Goal: Find specific page/section: Find specific page/section

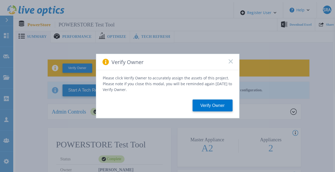
click at [231, 64] on icon at bounding box center [231, 61] width 4 height 4
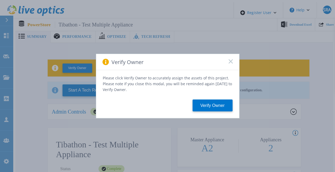
click at [232, 62] on icon at bounding box center [231, 61] width 4 height 4
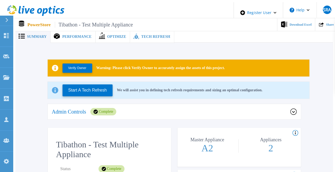
drag, startPoint x: 65, startPoint y: 20, endPoint x: 67, endPoint y: 15, distance: 5.5
click at [66, 18] on div "PowerStore Tibathon - Test Multiple Appliance Download Excel Share" at bounding box center [176, 24] width 322 height 13
click at [67, 15] on header "Register User Help SRA Dell Admin User Syeda Rabiya Alam Syeda.Alam@dell.com De…" at bounding box center [169, 10] width 335 height 16
click at [73, 22] on span "Tibathon - Test Multiple Appliance" at bounding box center [94, 25] width 78 height 6
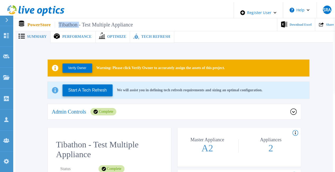
copy span "Tibathon"
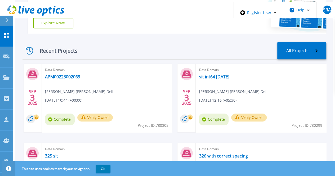
scroll to position [159, 0]
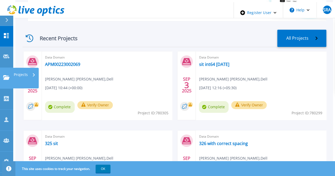
click at [3, 75] on icon at bounding box center [6, 77] width 6 height 5
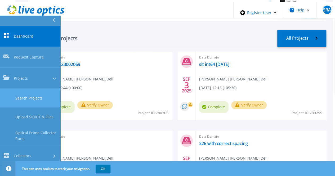
click at [15, 89] on link "Search Projects" at bounding box center [30, 98] width 60 height 19
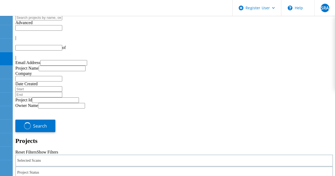
type input "1"
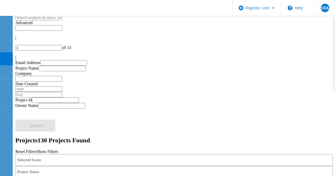
click at [71, 154] on div "Selected Scans" at bounding box center [174, 160] width 318 height 12
click at [39, 151] on label "PowerStore" at bounding box center [43, 153] width 20 height 5
click at [32, 151] on input "PowerStore" at bounding box center [30, 152] width 3 height 3
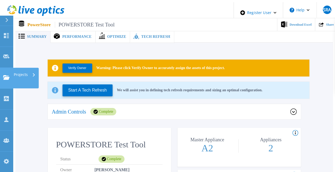
click at [4, 68] on link "Projects Projects" at bounding box center [6, 78] width 13 height 21
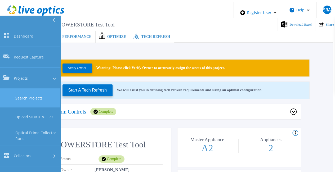
click at [21, 89] on link "Search Projects" at bounding box center [30, 98] width 60 height 19
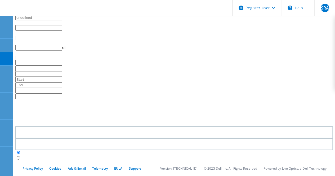
type input "1"
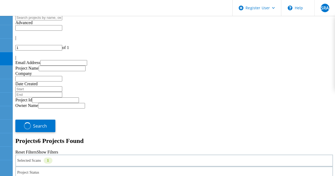
click at [62, 20] on input "text" at bounding box center [38, 18] width 47 height 6
paste input "Tibathon"
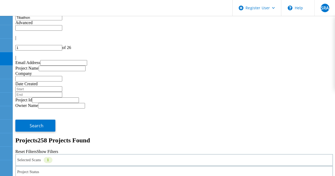
type input "Tibathon"
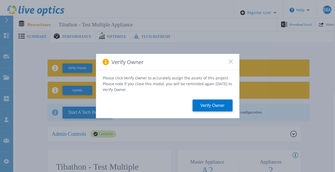
click at [229, 63] on icon at bounding box center [231, 61] width 4 height 4
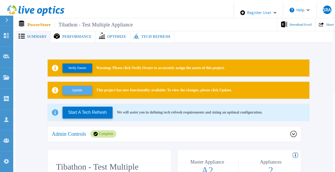
click at [86, 90] on button "Update" at bounding box center [78, 90] width 30 height 9
click at [145, 85] on div "Updating This project has new functionality available. To view the changes, ple…" at bounding box center [179, 90] width 262 height 17
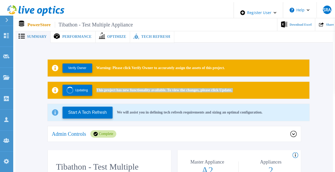
click at [145, 85] on div "Updating This project has new functionality available. To view the changes, ple…" at bounding box center [179, 90] width 262 height 17
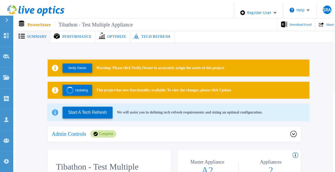
click at [141, 35] on span "Tech Refresh" at bounding box center [155, 37] width 29 height 4
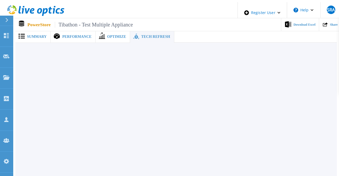
click at [29, 35] on span "Summary" at bounding box center [37, 37] width 20 height 4
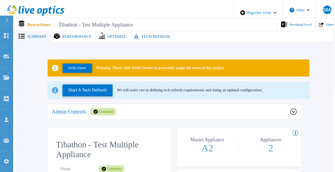
click at [165, 108] on div "Admin Controls Complete" at bounding box center [171, 111] width 239 height 7
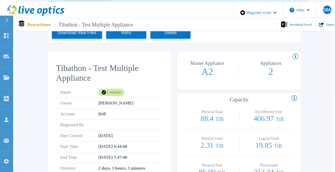
scroll to position [106, 0]
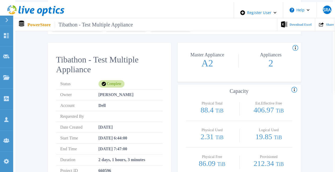
click at [67, 23] on span "Tibathon - Test Multiple Appliance" at bounding box center [94, 25] width 78 height 6
copy span "Tibathon"
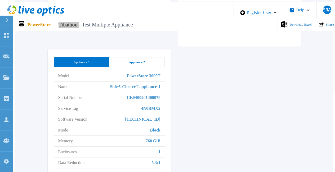
scroll to position [292, 0]
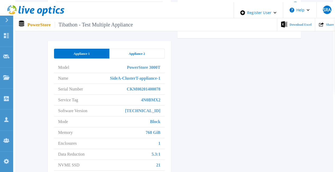
click at [150, 49] on div "Appliance 2" at bounding box center [137, 54] width 55 height 10
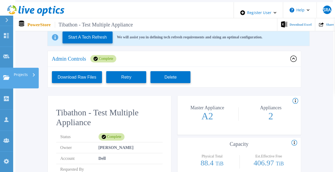
scroll to position [0, 0]
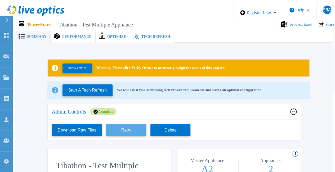
click at [129, 126] on button "Retry" at bounding box center [126, 130] width 40 height 12
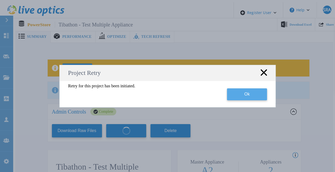
click at [234, 92] on button "Ok" at bounding box center [247, 95] width 40 height 12
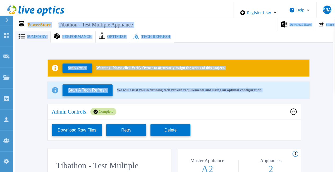
drag, startPoint x: 308, startPoint y: 87, endPoint x: 20, endPoint y: 16, distance: 296.7
click at [20, 16] on div "Register User Help SRA Dell Admin User Syeda Rabiya Alam Syeda.Alam@dell.com De…" at bounding box center [167, 78] width 331 height 152
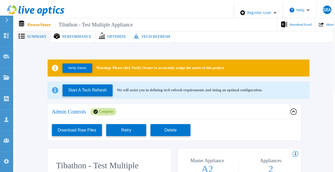
click at [89, 4] on header "Register User Help SRA Dell Admin User Syeda Rabiya Alam Syeda.Alam@dell.com De…" at bounding box center [169, 10] width 335 height 16
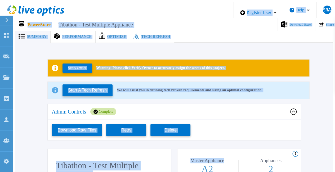
drag, startPoint x: 89, startPoint y: 4, endPoint x: 221, endPoint y: 156, distance: 201.3
click at [221, 154] on div "Register User Help SRA Dell Admin User Syeda Rabiya Alam Syeda.Alam@dell.com De…" at bounding box center [167, 78] width 331 height 152
click at [221, 159] on p "Master Appliance" at bounding box center [207, 161] width 57 height 5
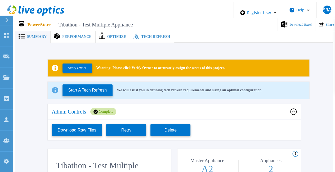
click at [221, 159] on p "Master Appliance" at bounding box center [207, 161] width 57 height 5
click at [271, 155] on div "Count of appliances and the Master Appliance in the PowerStore cluster. Master …" at bounding box center [240, 168] width 124 height 39
click at [271, 155] on div "Count of appliances and the Master Appliance in the PowerStore cluster." at bounding box center [238, 154] width 124 height 6
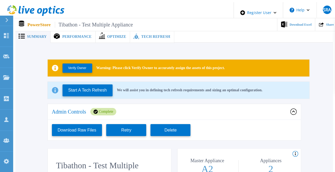
click at [273, 159] on p "Appliances" at bounding box center [271, 161] width 57 height 5
click at [68, 164] on h2 "Tibathon - Test Multiple Appliance" at bounding box center [109, 171] width 107 height 20
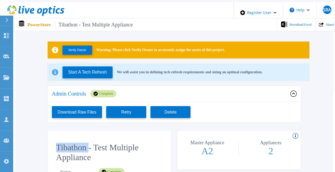
scroll to position [27, 0]
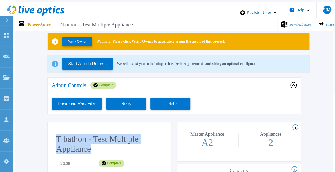
drag, startPoint x: 96, startPoint y: 148, endPoint x: 55, endPoint y: 133, distance: 44.4
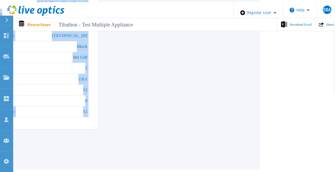
scroll to position [367, 156]
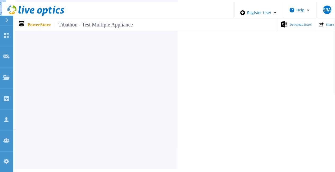
drag, startPoint x: 56, startPoint y: 134, endPoint x: 87, endPoint y: 175, distance: 50.9
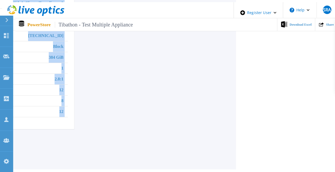
scroll to position [367, 0]
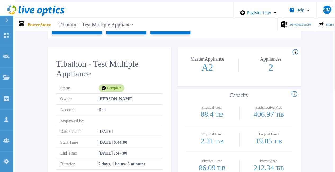
scroll to position [0, 0]
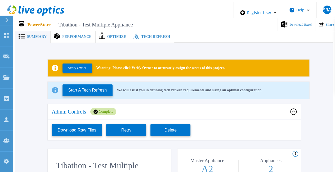
click at [84, 130] on button "Download Raw Files" at bounding box center [77, 130] width 50 height 12
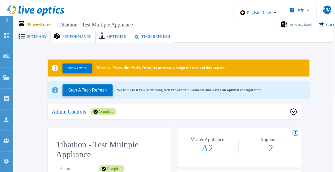
click at [160, 108] on div "Admin Controls Complete" at bounding box center [171, 111] width 239 height 7
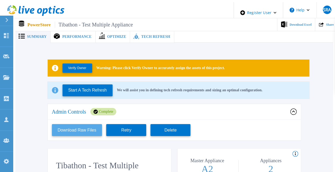
click at [84, 129] on button "Download Raw Files" at bounding box center [77, 130] width 50 height 12
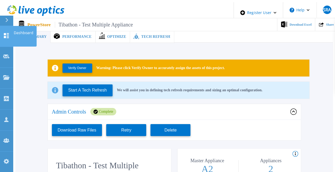
click at [7, 33] on icon at bounding box center [6, 35] width 5 height 5
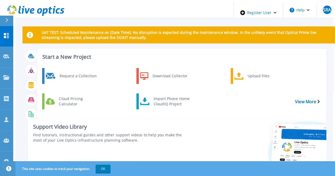
click at [201, 114] on div "Start a New Project Request a Collection Download Collector Upload Files Cloud …" at bounding box center [175, 117] width 304 height 136
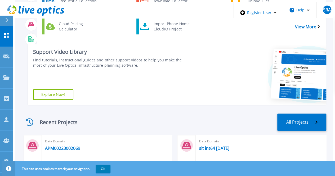
scroll to position [106, 0]
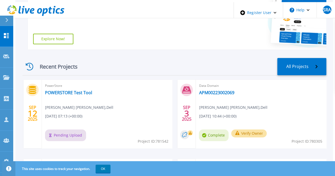
scroll to position [167, 0]
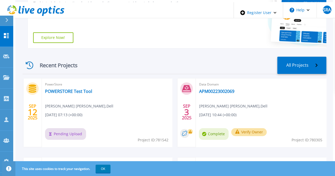
scroll to position [133, 0]
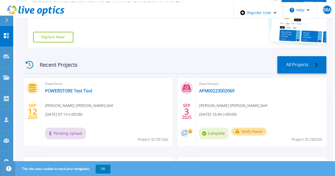
scroll to position [159, 0]
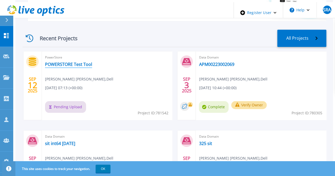
click at [67, 62] on link "POWERSTORE Test Tool" at bounding box center [68, 64] width 47 height 5
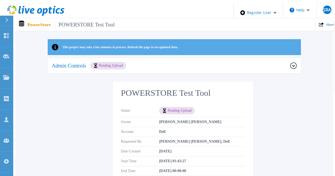
click at [229, 59] on div "Admin Controls Pending Upload" at bounding box center [175, 66] width 254 height 16
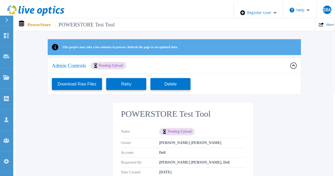
click at [229, 59] on div "Admin Controls Pending Upload" at bounding box center [175, 66] width 254 height 16
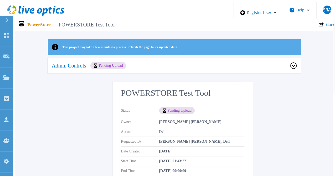
click at [250, 163] on div "This project may take a few minutes to process. Refresh the page to see updated…" at bounding box center [174, 122] width 318 height 167
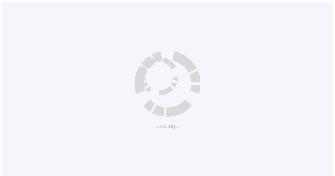
scroll to position [5, 0]
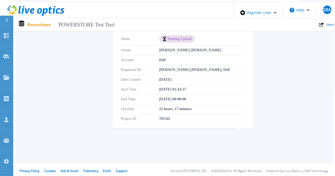
scroll to position [72, 0]
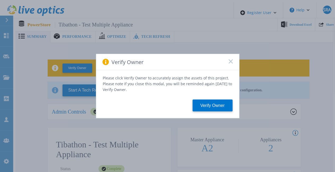
click at [230, 60] on div "Verify Owner" at bounding box center [167, 62] width 143 height 16
click at [229, 66] on div "Verify Owner" at bounding box center [167, 62] width 143 height 16
click at [232, 64] on rect at bounding box center [231, 61] width 5 height 5
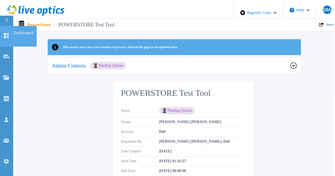
click at [9, 28] on link "Dashboard Dashboard" at bounding box center [6, 36] width 13 height 21
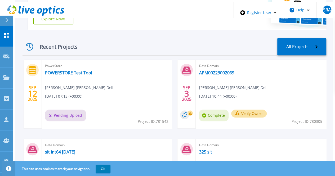
scroll to position [159, 0]
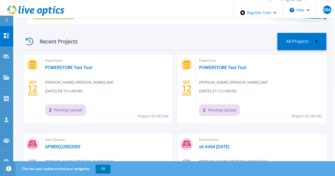
scroll to position [159, 0]
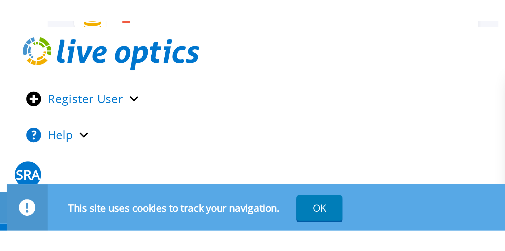
scroll to position [66, 0]
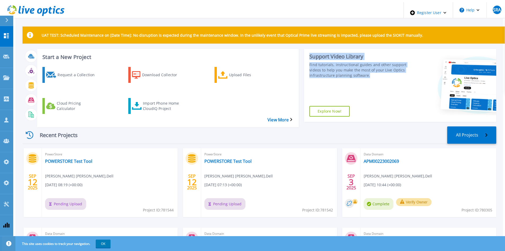
drag, startPoint x: 370, startPoint y: 74, endPoint x: 310, endPoint y: 52, distance: 64.4
click at [310, 52] on div "Support Video Library Find tutorials, instructional guides and other support vi…" at bounding box center [355, 85] width 103 height 73
click at [307, 51] on div "Support Video Library Find tutorials, instructional guides and other support vi…" at bounding box center [355, 85] width 103 height 73
drag, startPoint x: 307, startPoint y: 51, endPoint x: 370, endPoint y: 76, distance: 67.9
click at [370, 76] on div "Support Video Library Find tutorials, instructional guides and other support vi…" at bounding box center [355, 85] width 103 height 73
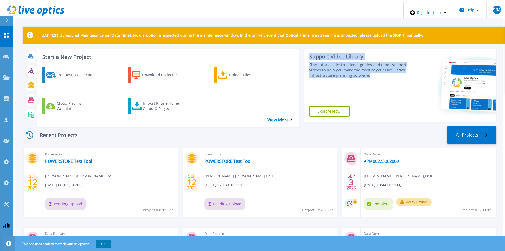
click at [393, 69] on div "Find tutorials, instructional guides and other support videos to help you make …" at bounding box center [359, 70] width 98 height 16
drag, startPoint x: 368, startPoint y: 73, endPoint x: 310, endPoint y: 53, distance: 61.8
click at [310, 53] on div "Support Video Library Find tutorials, instructional guides and other support vi…" at bounding box center [359, 65] width 98 height 25
click at [385, 69] on div "Find tutorials, instructional guides and other support videos to help you make …" at bounding box center [359, 70] width 98 height 16
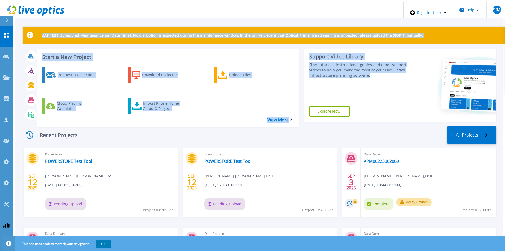
drag, startPoint x: 373, startPoint y: 74, endPoint x: 19, endPoint y: 28, distance: 357.5
click at [19, 28] on div "UAT TEST: Scheduled Maintenance on [Date Time]: No disruption is expected durin…" at bounding box center [259, 156] width 488 height 309
click at [45, 22] on div "UAT TEST: Scheduled Maintenance on [Date Time]: No disruption is expected durin…" at bounding box center [259, 156] width 488 height 309
drag, startPoint x: 39, startPoint y: 28, endPoint x: 370, endPoint y: 72, distance: 334.2
click at [370, 72] on div "UAT TEST: Scheduled Maintenance on [Date Time]: No disruption is expected durin…" at bounding box center [260, 169] width 474 height 284
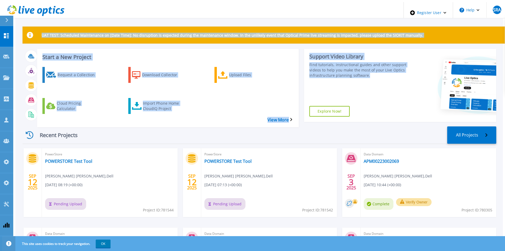
click at [390, 83] on div "Support Video Library Find tutorials, instructional guides and other support vi…" at bounding box center [355, 85] width 103 height 73
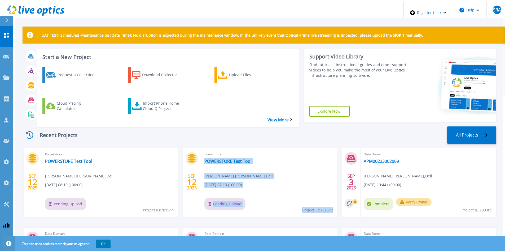
drag, startPoint x: 334, startPoint y: 199, endPoint x: 304, endPoint y: 203, distance: 30.2
click at [304, 203] on div "PowerStore POWERSTORE Test Tool [PERSON_NAME] [PERSON_NAME] , Dell [DATE] 07:13…" at bounding box center [269, 182] width 136 height 69
click at [303, 203] on div "PowerStore POWERSTORE Test Tool [PERSON_NAME] [PERSON_NAME] , Dell [DATE] 07:13…" at bounding box center [269, 182] width 136 height 69
drag, startPoint x: 307, startPoint y: 201, endPoint x: 335, endPoint y: 202, distance: 28.4
click at [335, 202] on div "PowerStore POWERSTORE Test Tool [PERSON_NAME] [PERSON_NAME] , Dell [DATE] 07:13…" at bounding box center [269, 182] width 136 height 69
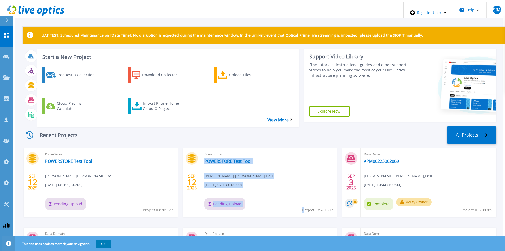
click at [335, 202] on div "PowerStore POWERSTORE Test Tool [PERSON_NAME] [PERSON_NAME] , Dell [DATE] 07:13…" at bounding box center [269, 182] width 136 height 69
click at [332, 207] on span "Project ID: 781542" at bounding box center [317, 210] width 31 height 6
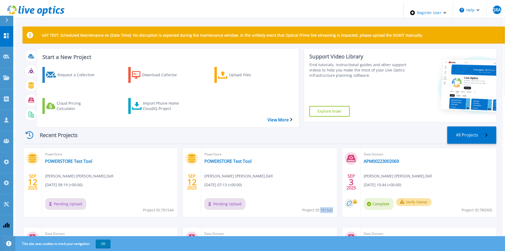
click at [332, 207] on span "Project ID: 781542" at bounding box center [317, 210] width 31 height 6
click at [85, 158] on link "POWERSTORE Test Tool" at bounding box center [68, 160] width 47 height 5
